Goal: Task Accomplishment & Management: Manage account settings

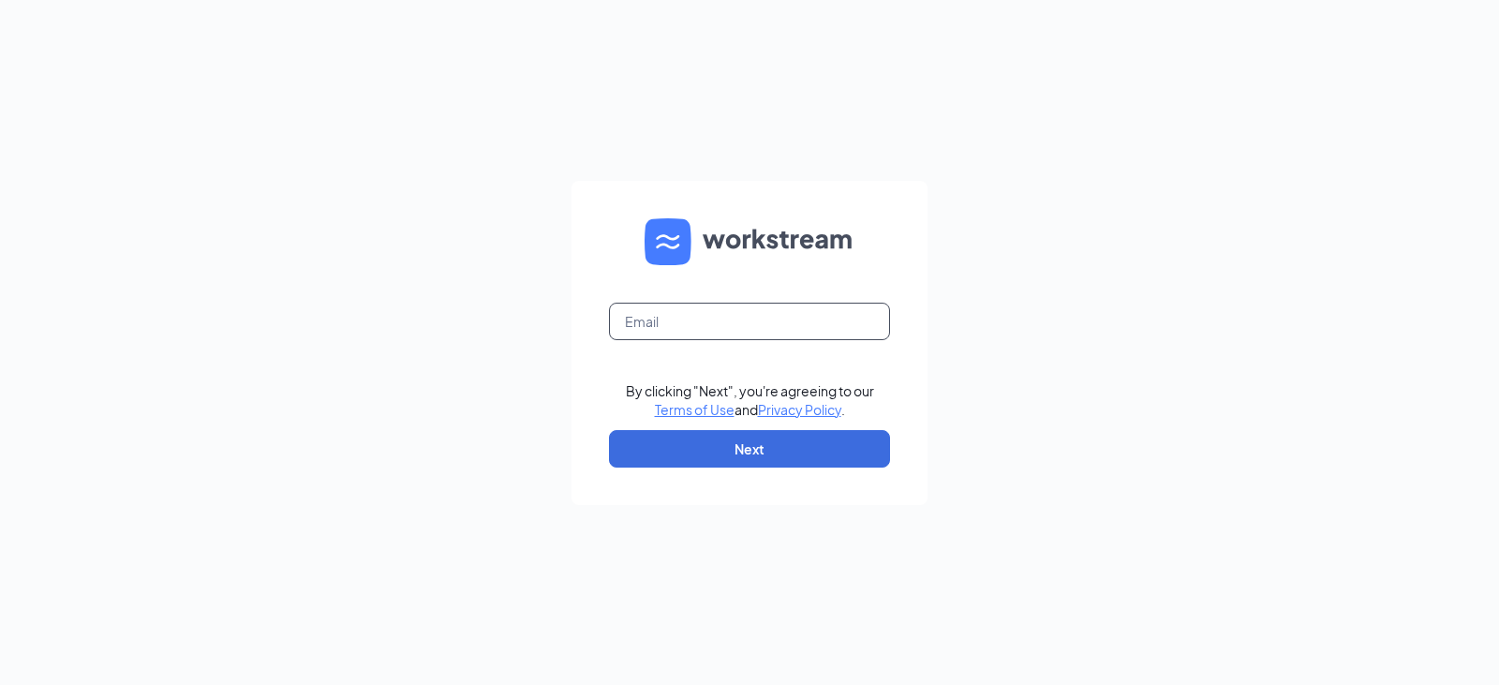
click at [684, 326] on input "text" at bounding box center [749, 321] width 281 height 37
type input "[EMAIL_ADDRESS][DOMAIN_NAME]"
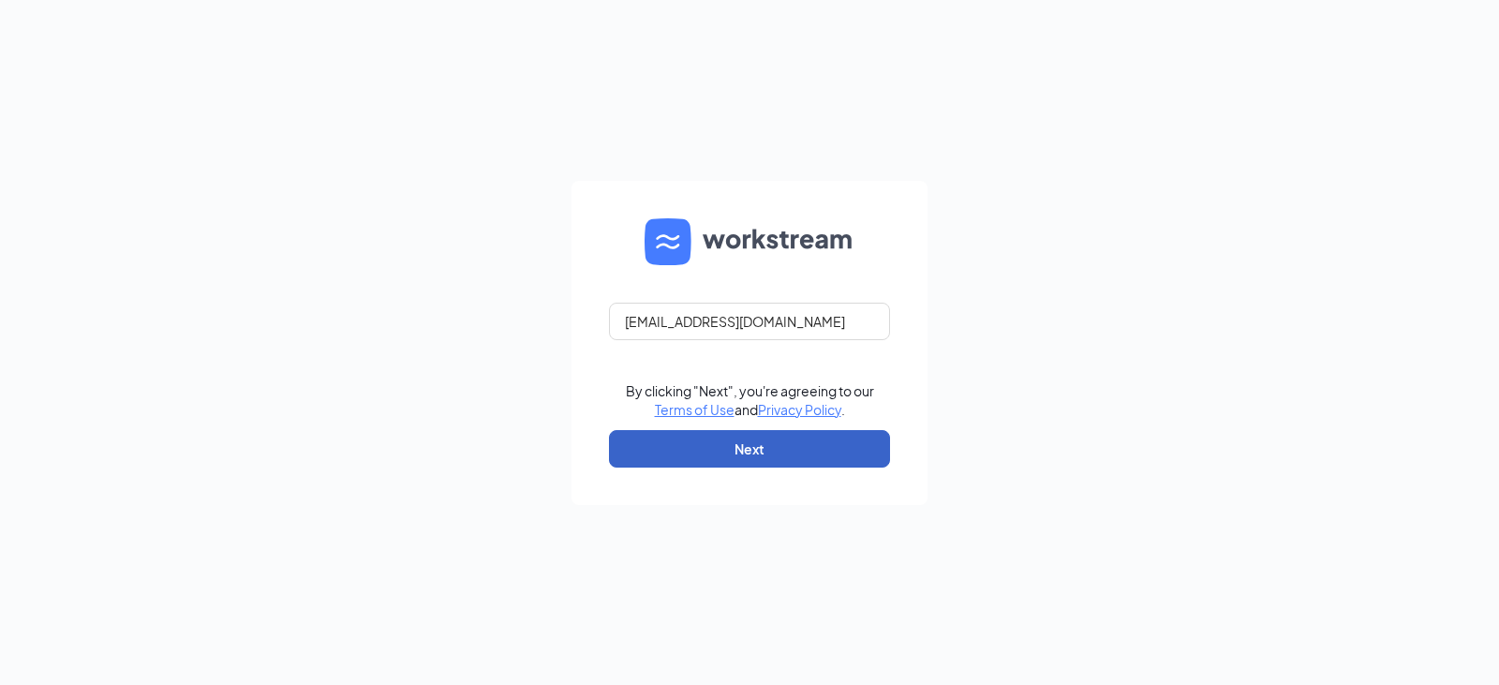
click at [748, 459] on button "Next" at bounding box center [749, 448] width 281 height 37
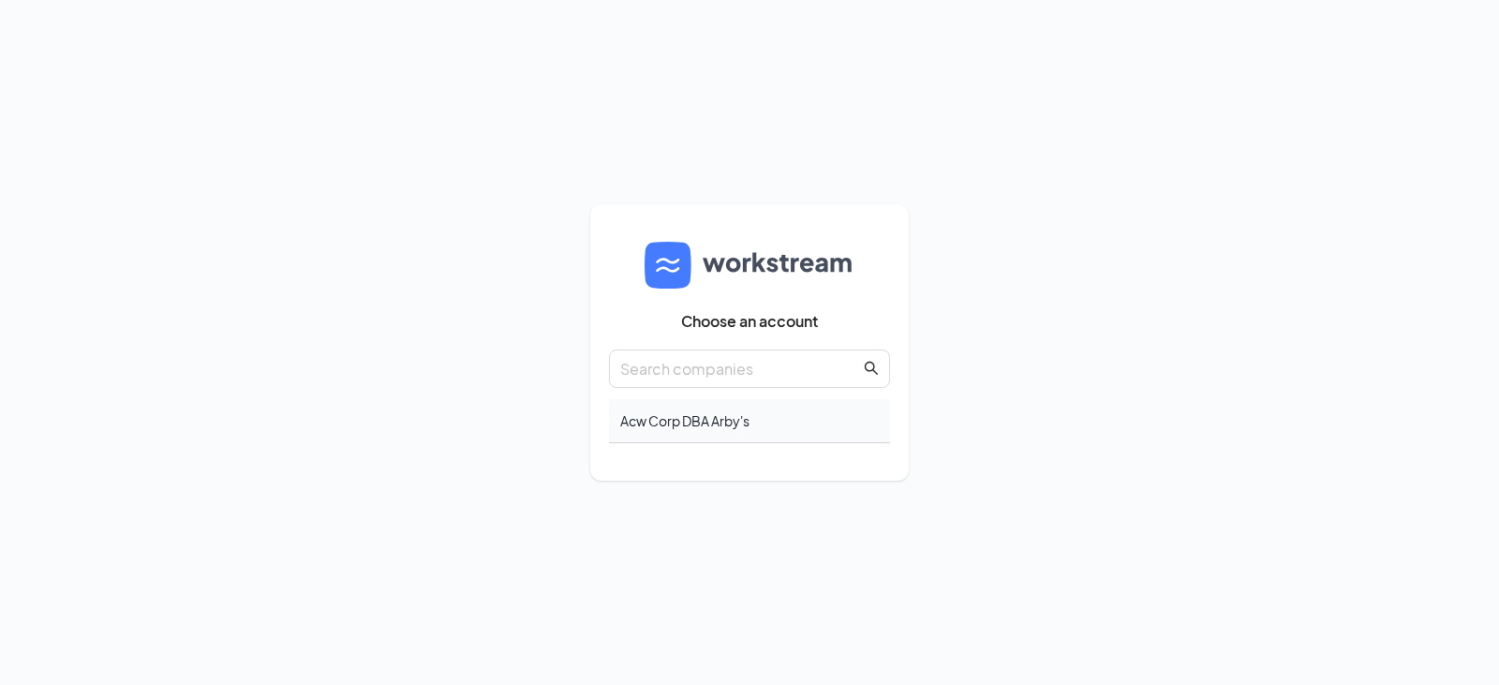
click at [726, 412] on div "Acw Corp DBA Arby's" at bounding box center [749, 421] width 281 height 44
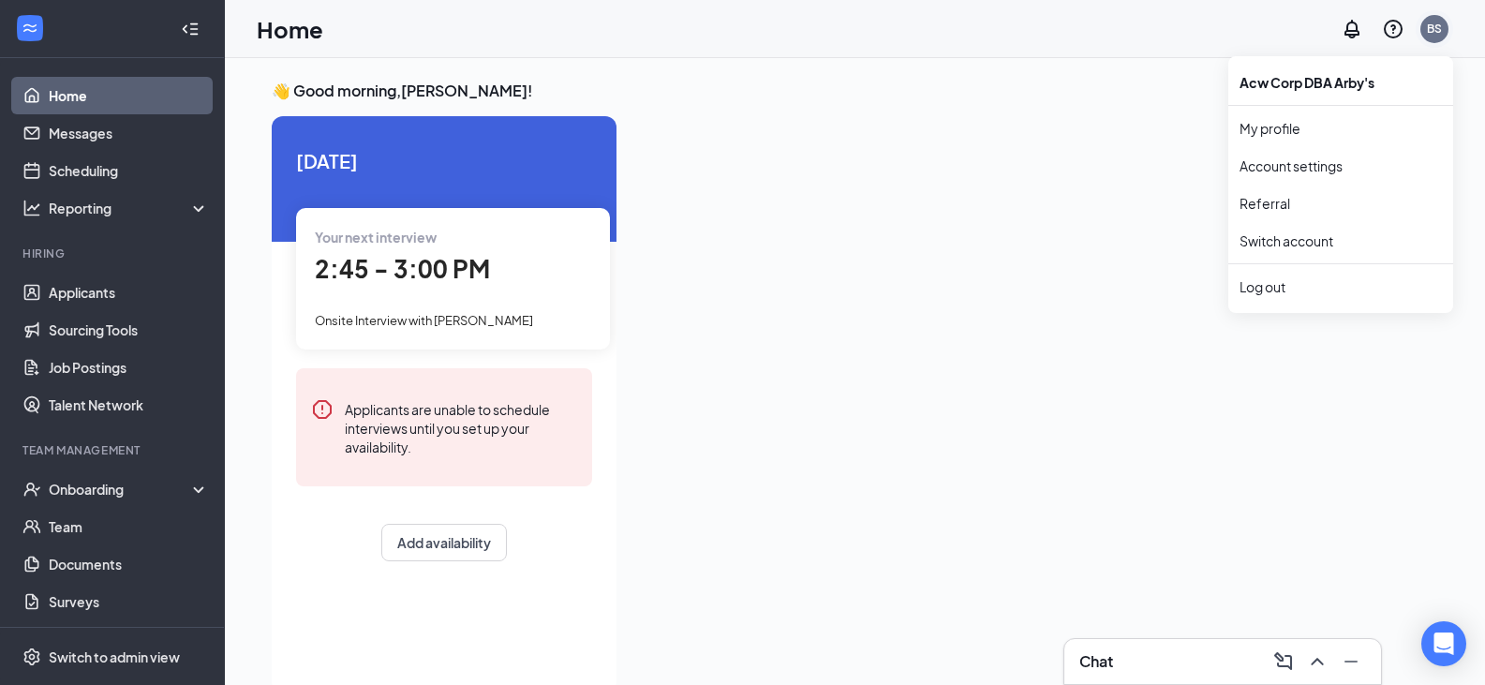
click at [1430, 29] on div "BS" at bounding box center [1433, 29] width 15 height 16
click at [1270, 279] on div "Log out" at bounding box center [1340, 286] width 202 height 19
